Goal: Transaction & Acquisition: Purchase product/service

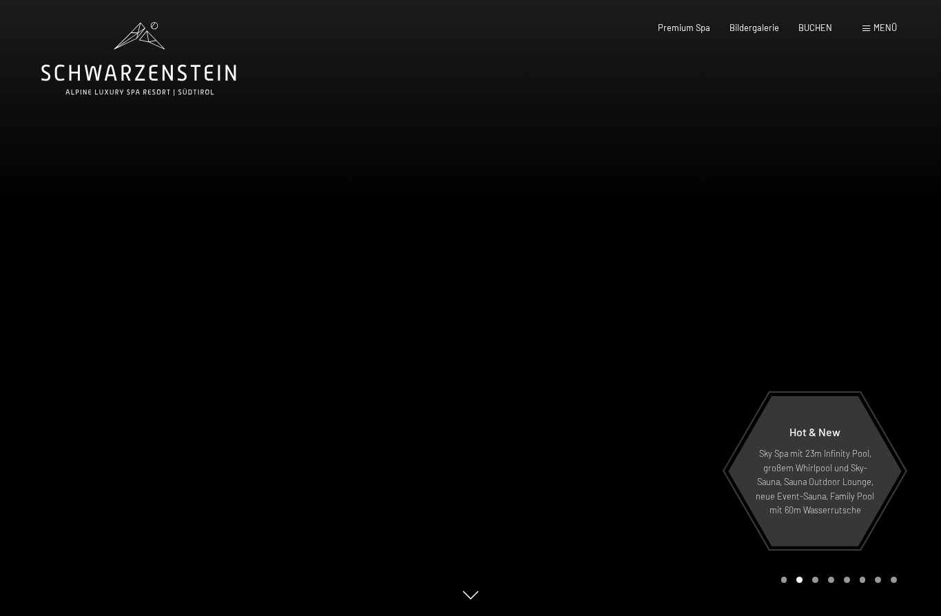
click at [874, 33] on div "Menü" at bounding box center [879, 28] width 34 height 12
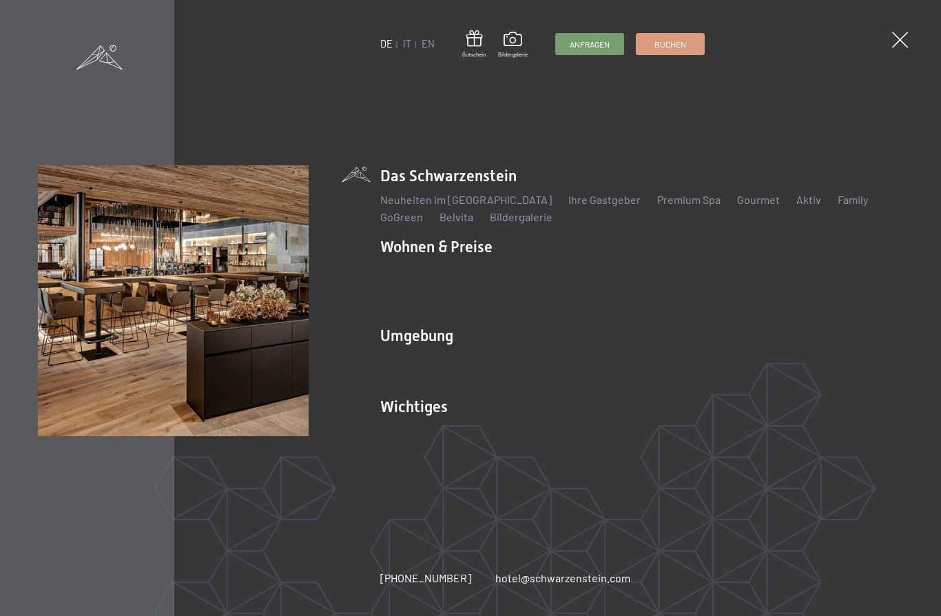
click at [893, 43] on span at bounding box center [900, 40] width 16 height 16
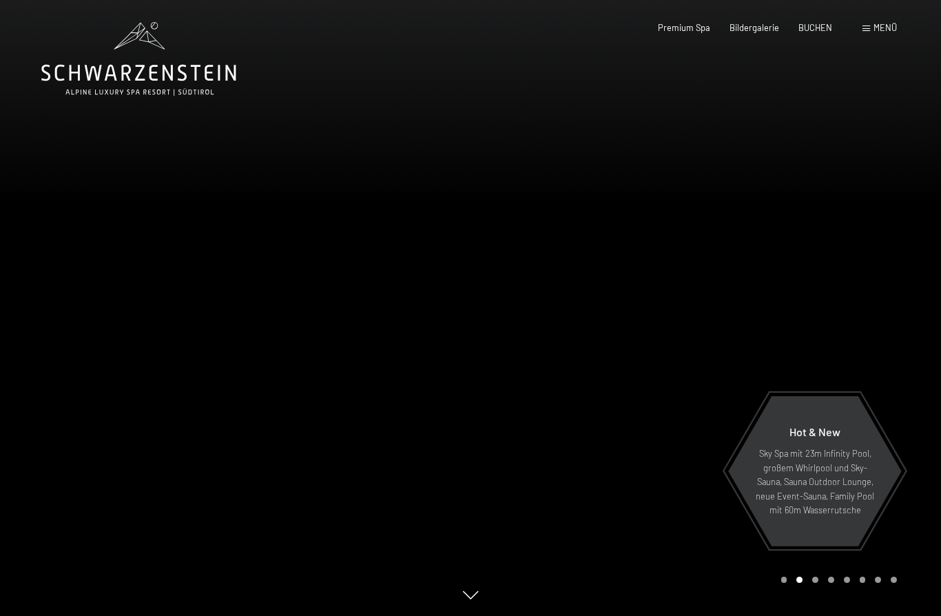
click at [866, 26] on span at bounding box center [866, 28] width 8 height 6
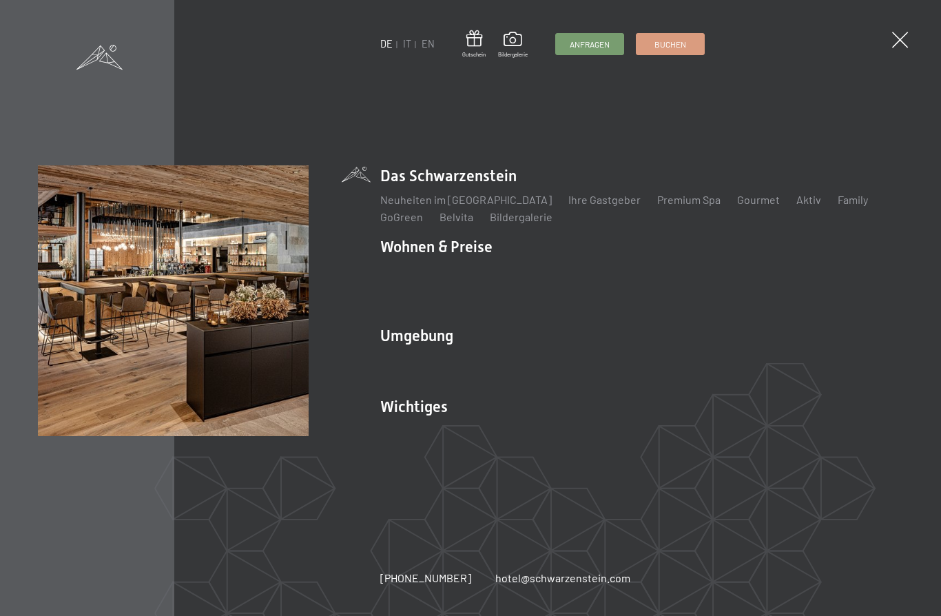
click at [471, 43] on span at bounding box center [473, 40] width 23 height 21
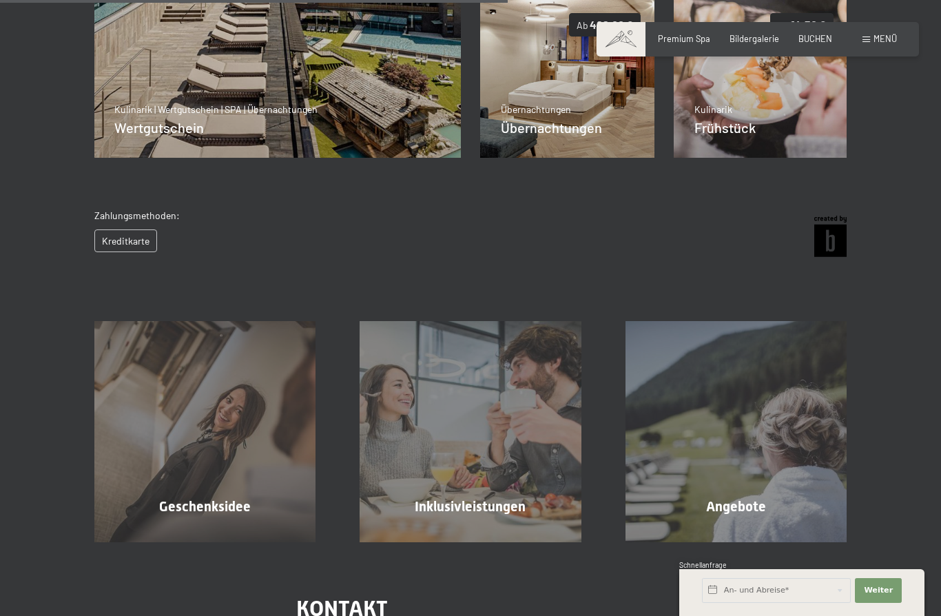
scroll to position [458, 0]
click at [137, 239] on div "Kreditkarte" at bounding box center [136, 240] width 85 height 23
click at [138, 231] on div "Kreditkarte" at bounding box center [136, 240] width 85 height 23
click at [140, 230] on div "Kreditkarte" at bounding box center [136, 240] width 85 height 23
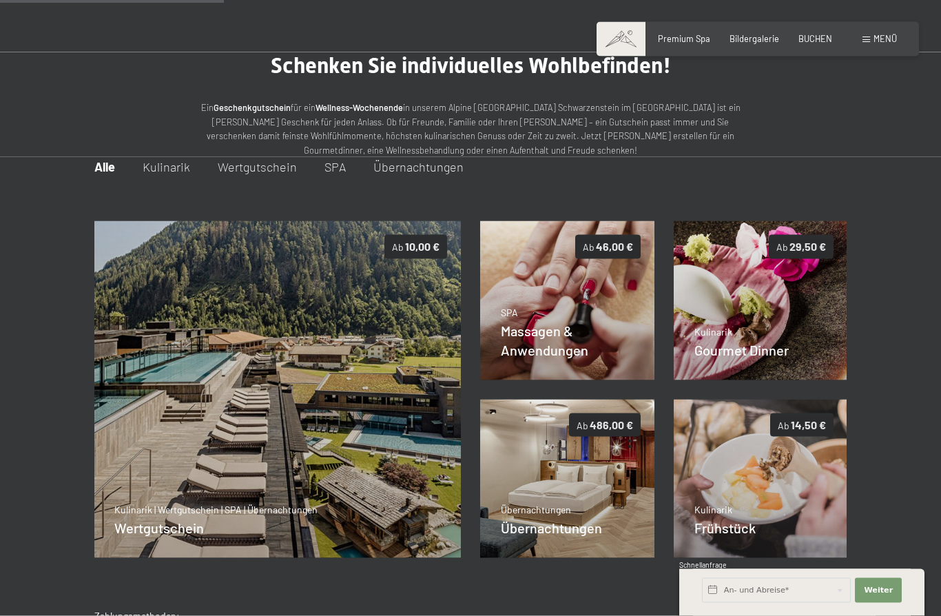
scroll to position [0, 0]
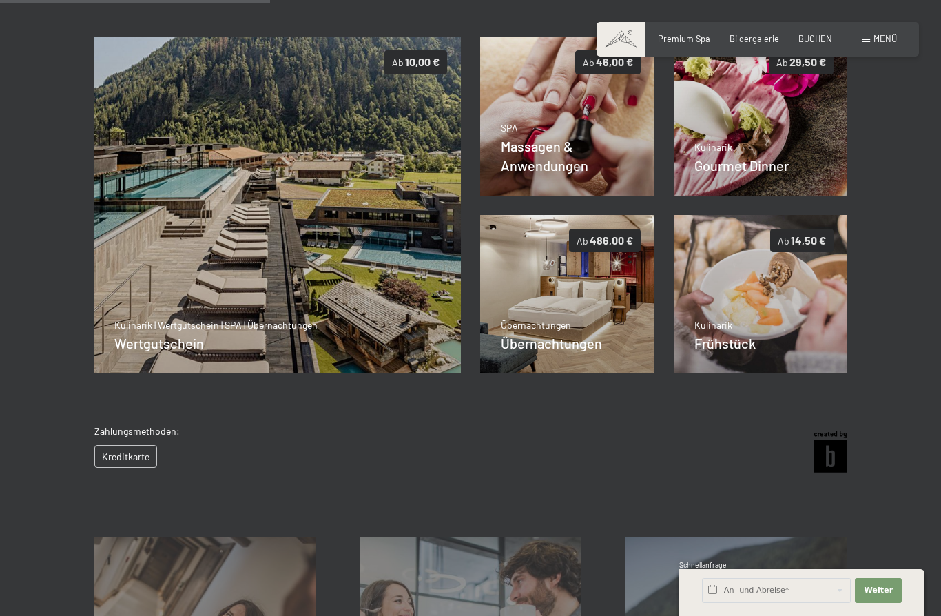
click at [570, 339] on div "Übernachtungen Übernachtungen Details" at bounding box center [551, 335] width 101 height 34
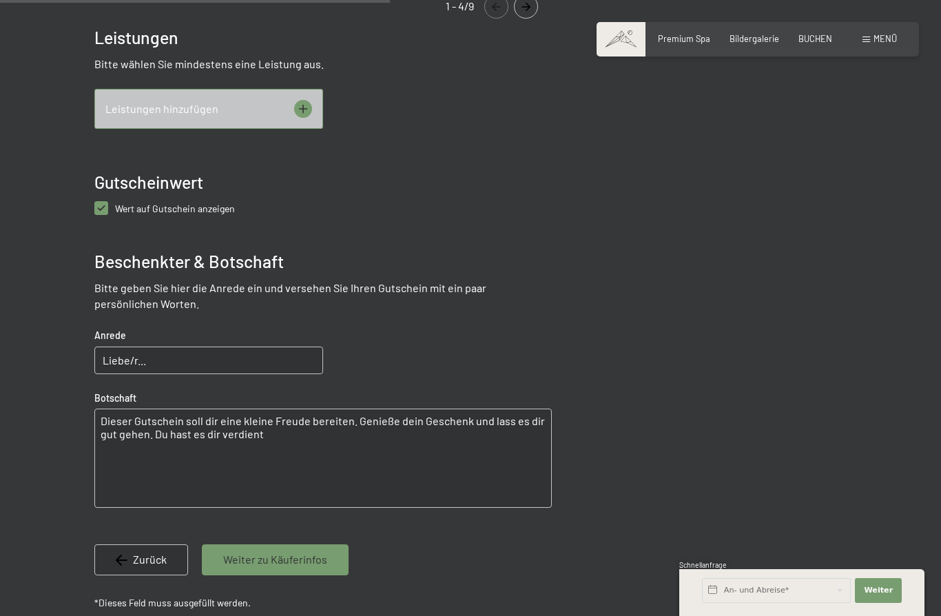
scroll to position [599, 0]
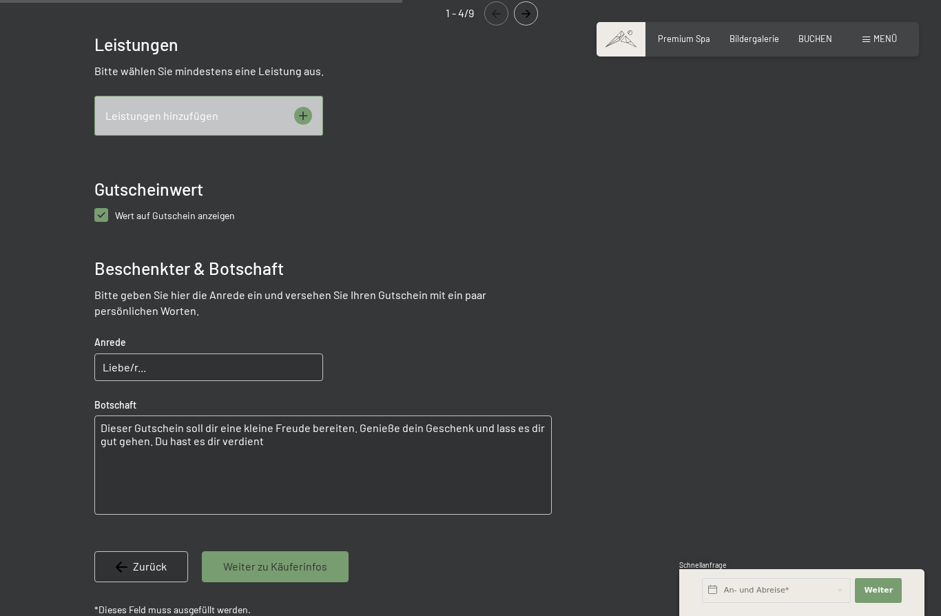
click at [309, 564] on span "Weiter zu Käuferinfos" at bounding box center [275, 566] width 104 height 15
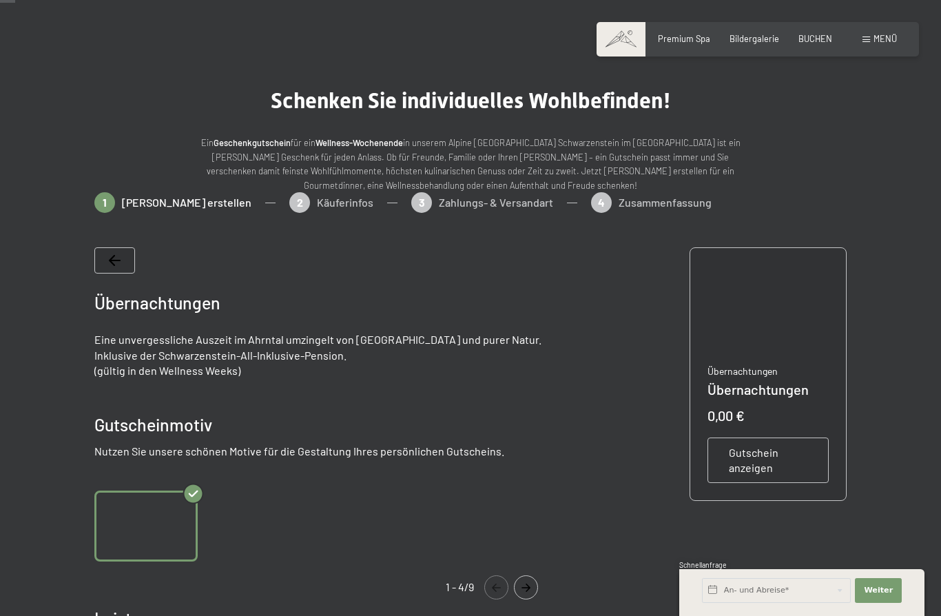
scroll to position [22, 0]
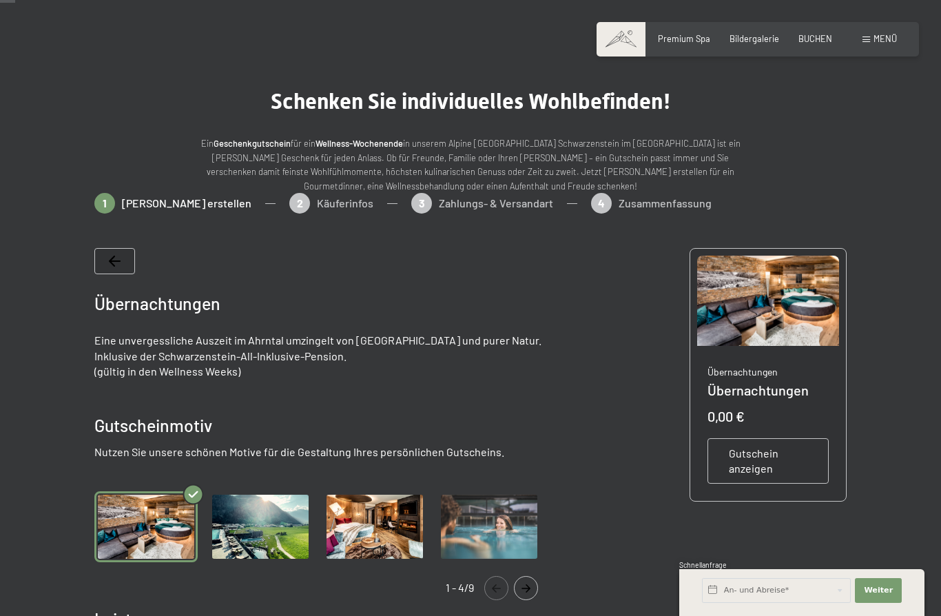
click at [449, 193] on div "1 Gutschein erstellen 2 Käuferinfos 3 Zahlungs- & Versandart 4 Zusammenfassung" at bounding box center [470, 210] width 752 height 34
click at [393, 205] on div "1 Gutschein erstellen 2 Käuferinfos 3 Zahlungs- & Versandart 4 Zusammenfassung" at bounding box center [470, 210] width 752 height 34
click at [395, 205] on div "1 Gutschein erstellen 2 Käuferinfos 3 Zahlungs- & Versandart 4 Zusammenfassung" at bounding box center [470, 210] width 752 height 34
click at [867, 44] on div "Menü" at bounding box center [879, 39] width 34 height 12
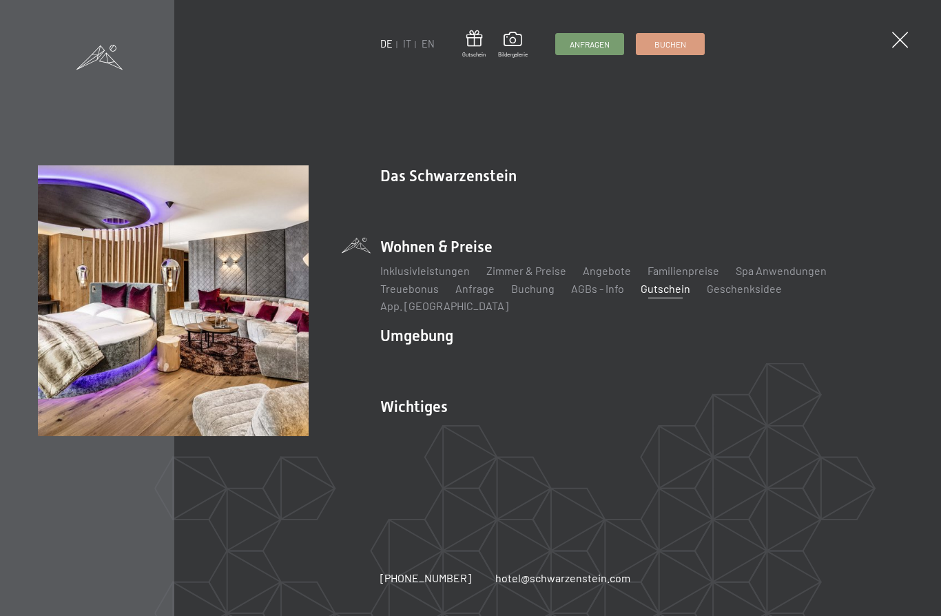
click at [590, 295] on link "AGBs - Info" at bounding box center [597, 288] width 53 height 13
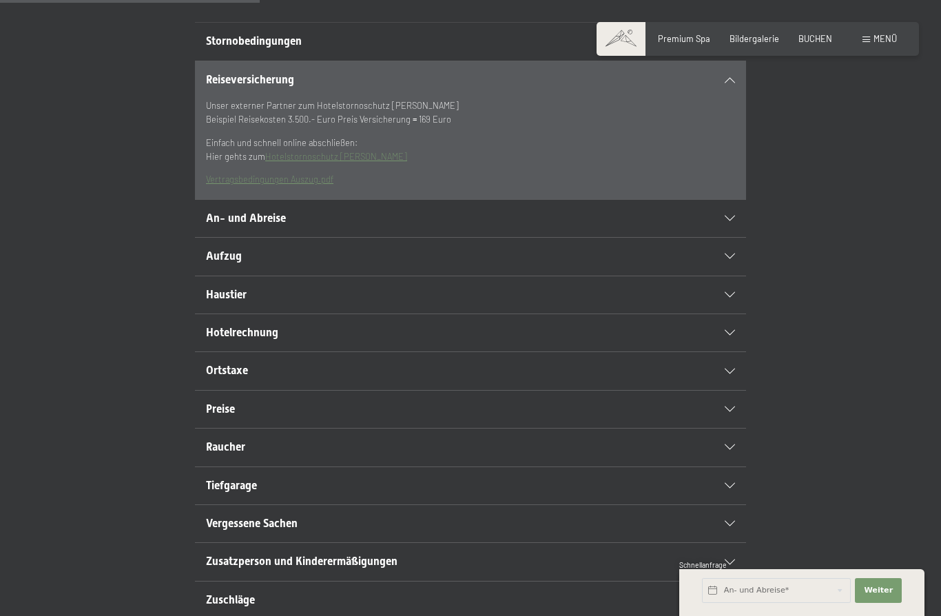
scroll to position [324, 0]
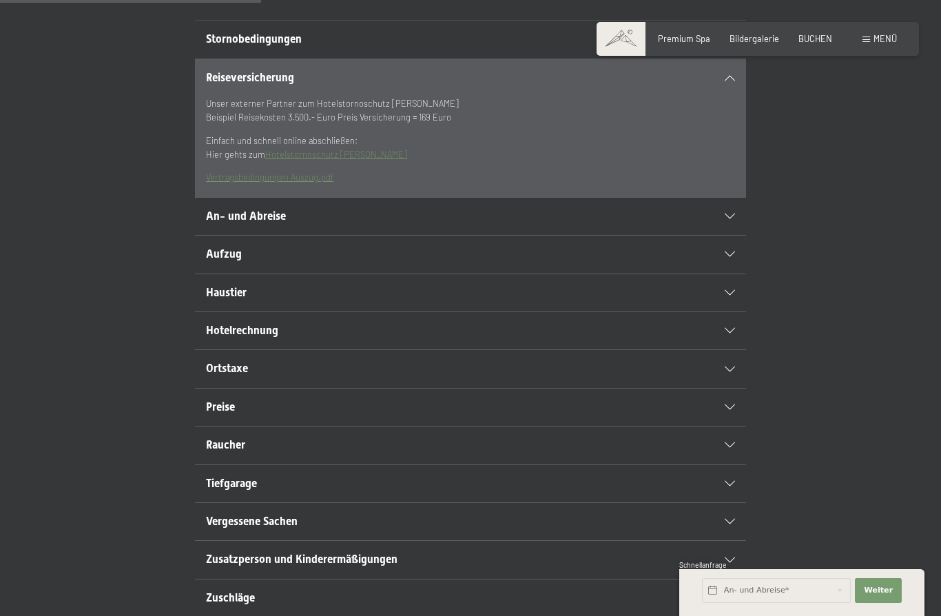
click at [728, 333] on icon at bounding box center [730, 331] width 10 height 6
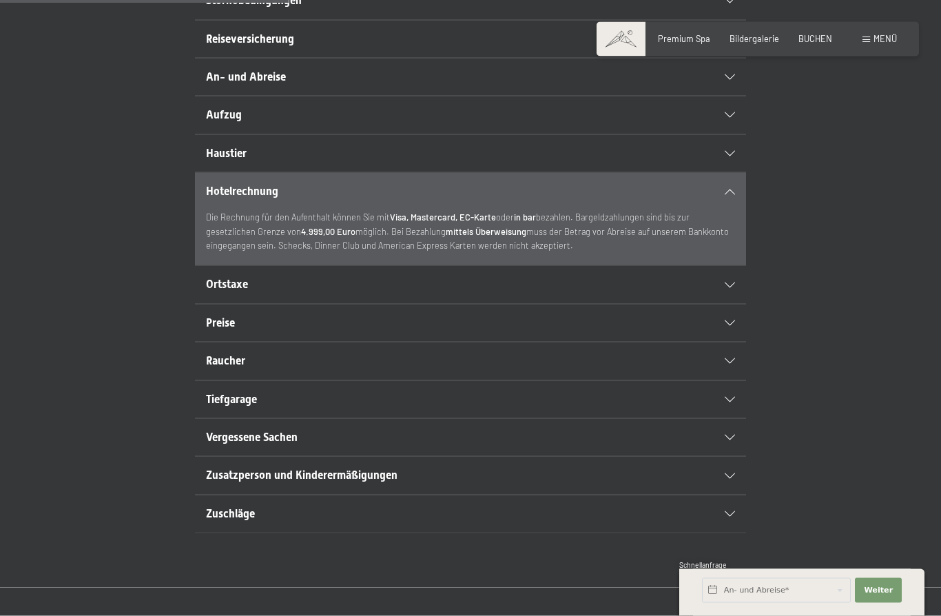
click at [727, 326] on icon at bounding box center [730, 323] width 10 height 6
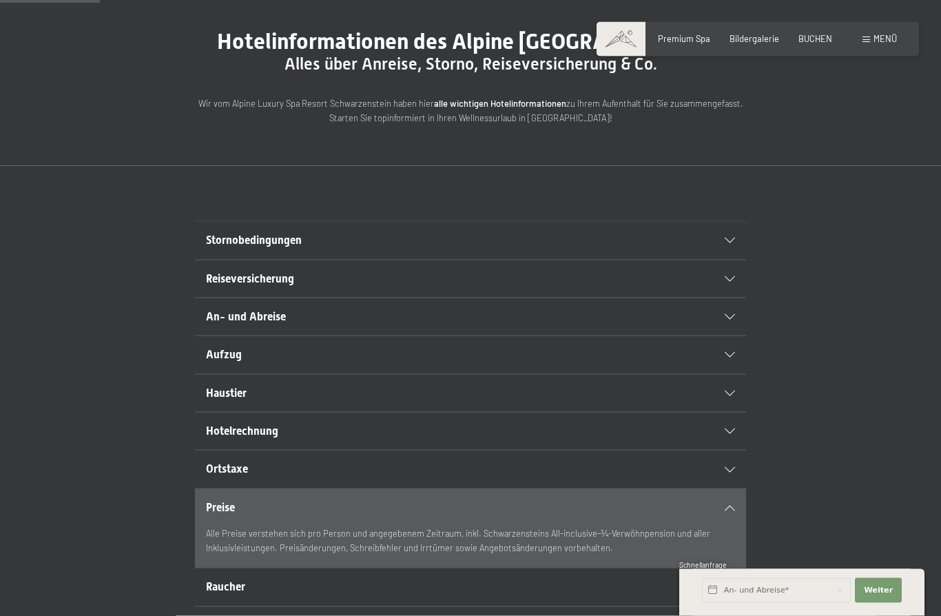
scroll to position [125, 0]
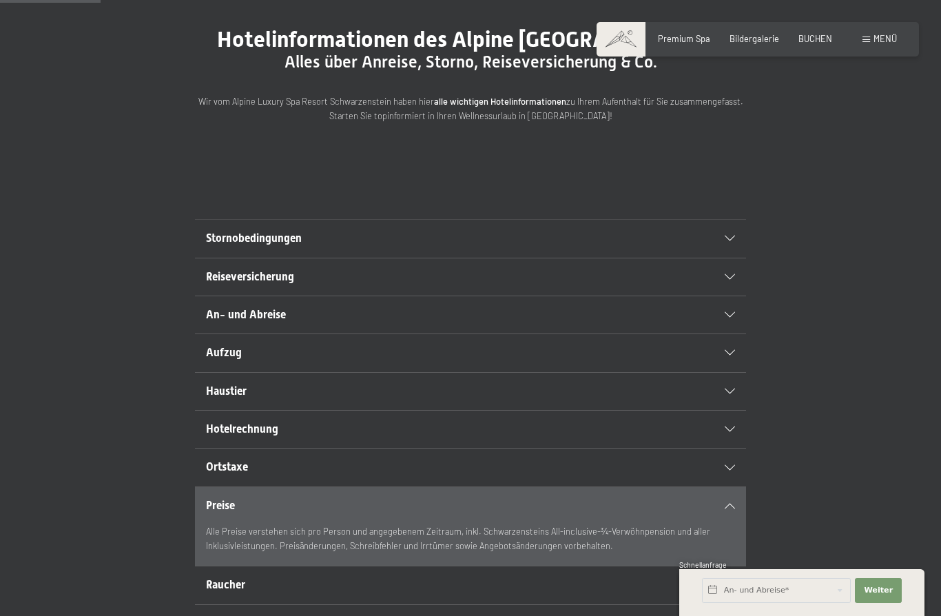
click at [724, 432] on div at bounding box center [723, 429] width 24 height 6
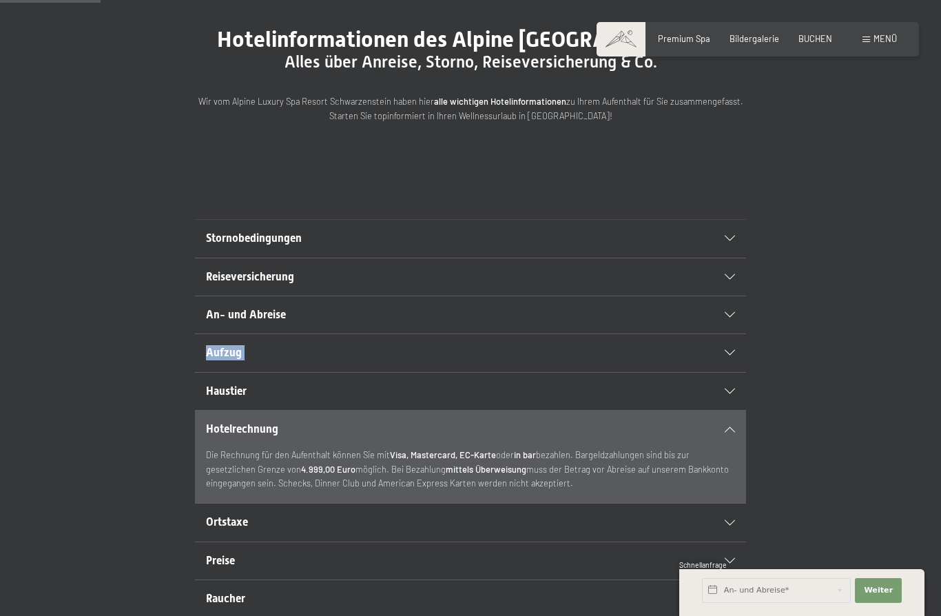
click at [835, 296] on div "Reiseversicherung Unser externer Partner zum Hotelstornoschutz [PERSON_NAME] Be…" at bounding box center [470, 277] width 752 height 39
click at [470, 448] on div "Hotelrechnung" at bounding box center [470, 428] width 529 height 37
